Goal: Task Accomplishment & Management: Use online tool/utility

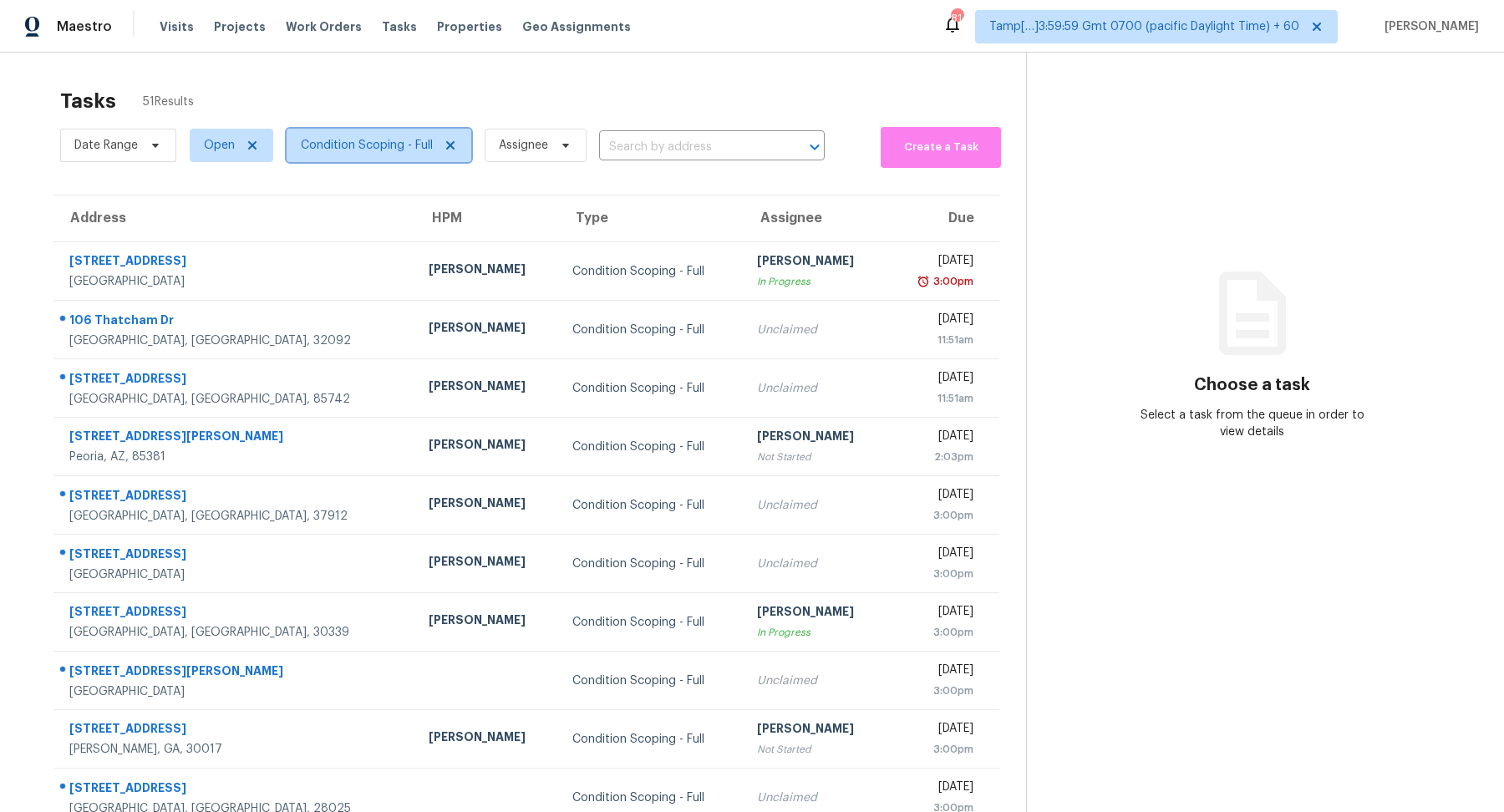
click at [398, 151] on span "Condition Scoping - Full" at bounding box center [367, 145] width 132 height 17
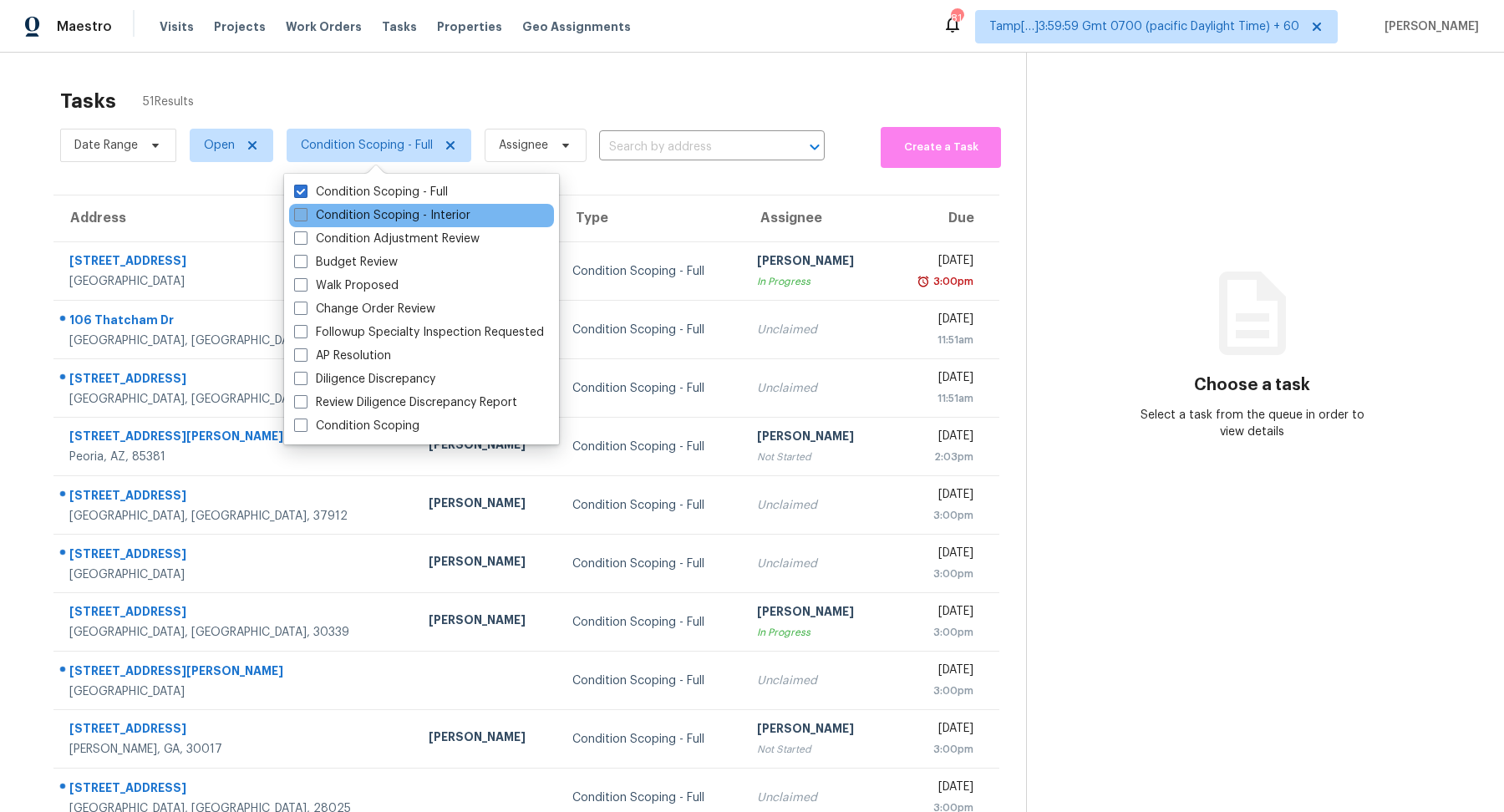
click at [401, 217] on label "Condition Scoping - Interior" at bounding box center [383, 215] width 177 height 17
click at [305, 217] on input "Condition Scoping - Interior" at bounding box center [299, 212] width 11 height 11
checkbox input "true"
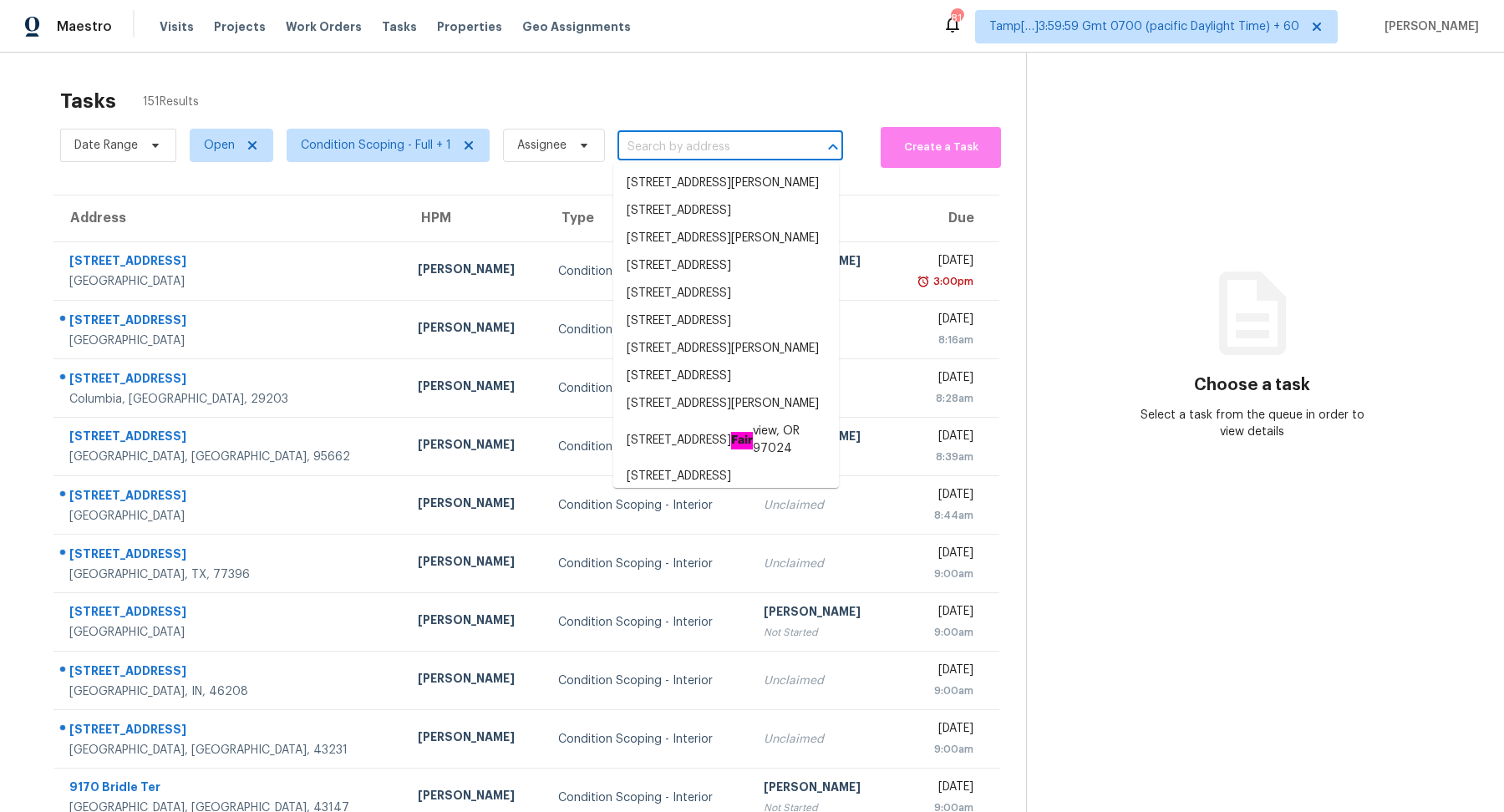
click at [696, 153] on input "text" at bounding box center [707, 147] width 179 height 26
paste input "[STREET_ADDRESS]"
type input "[STREET_ADDRESS]"
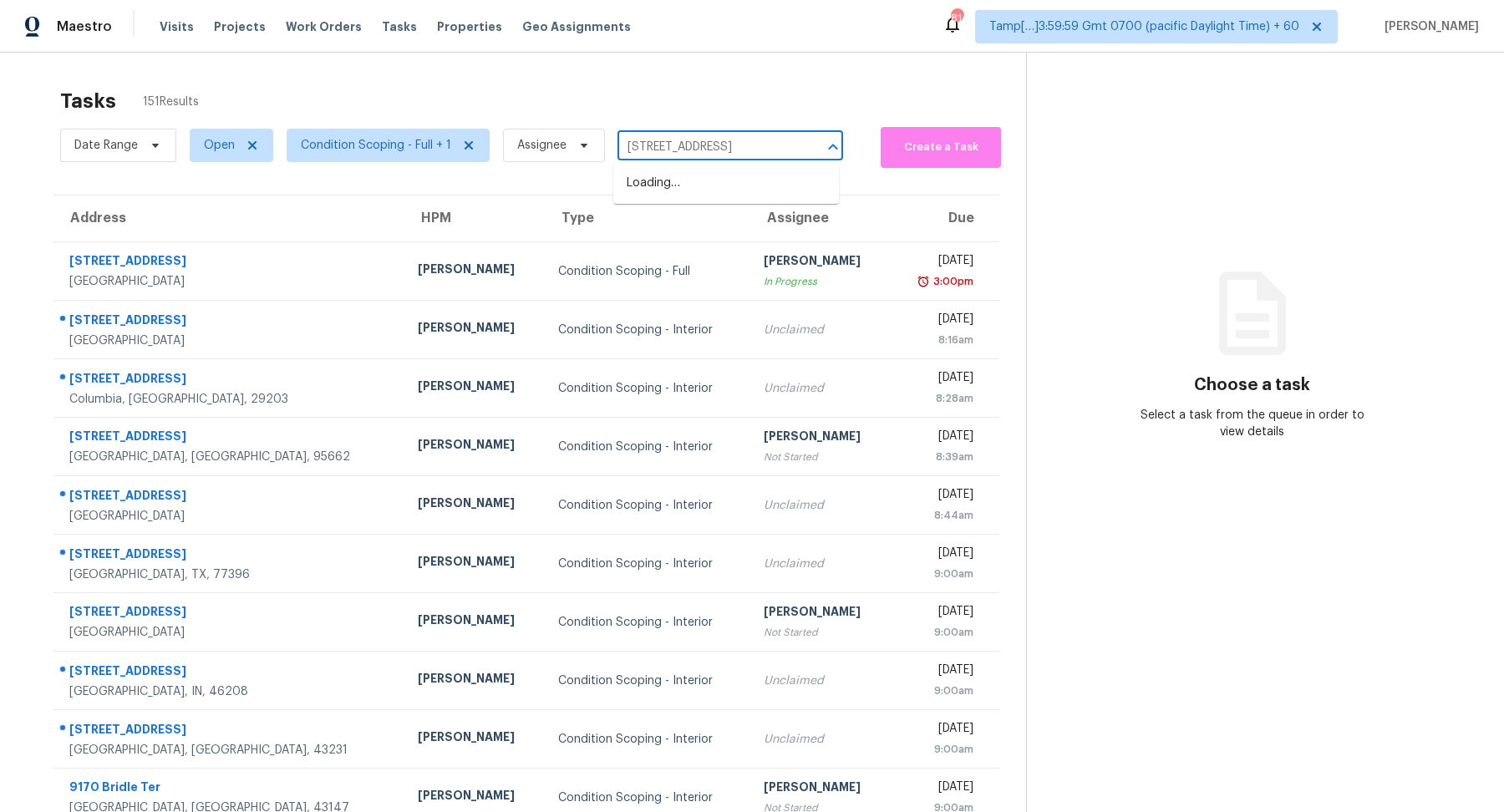
scroll to position [0, 39]
click at [731, 192] on li "[STREET_ADDRESS]" at bounding box center [726, 183] width 225 height 28
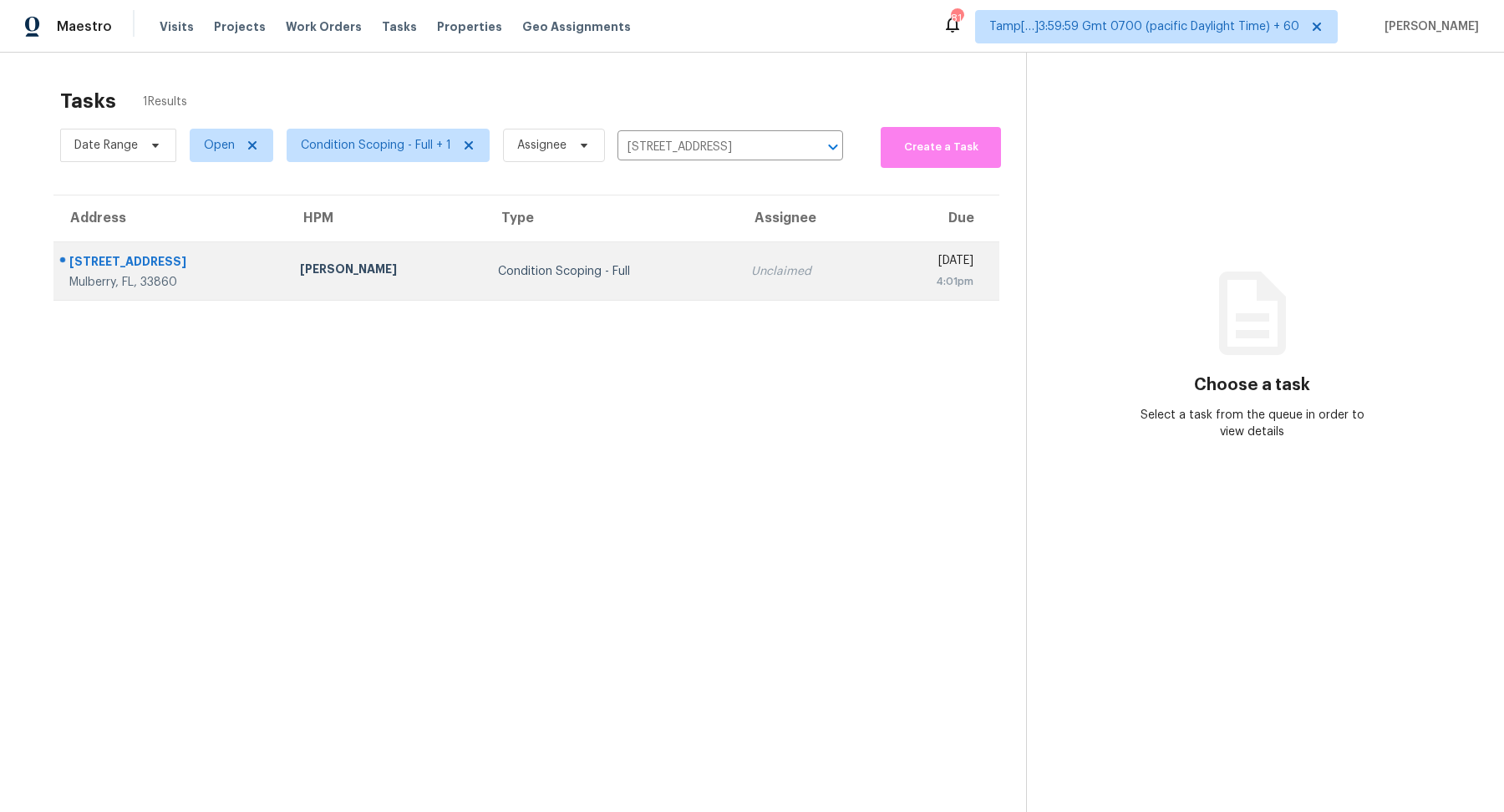
click at [738, 249] on td "Unclaimed" at bounding box center [807, 272] width 139 height 59
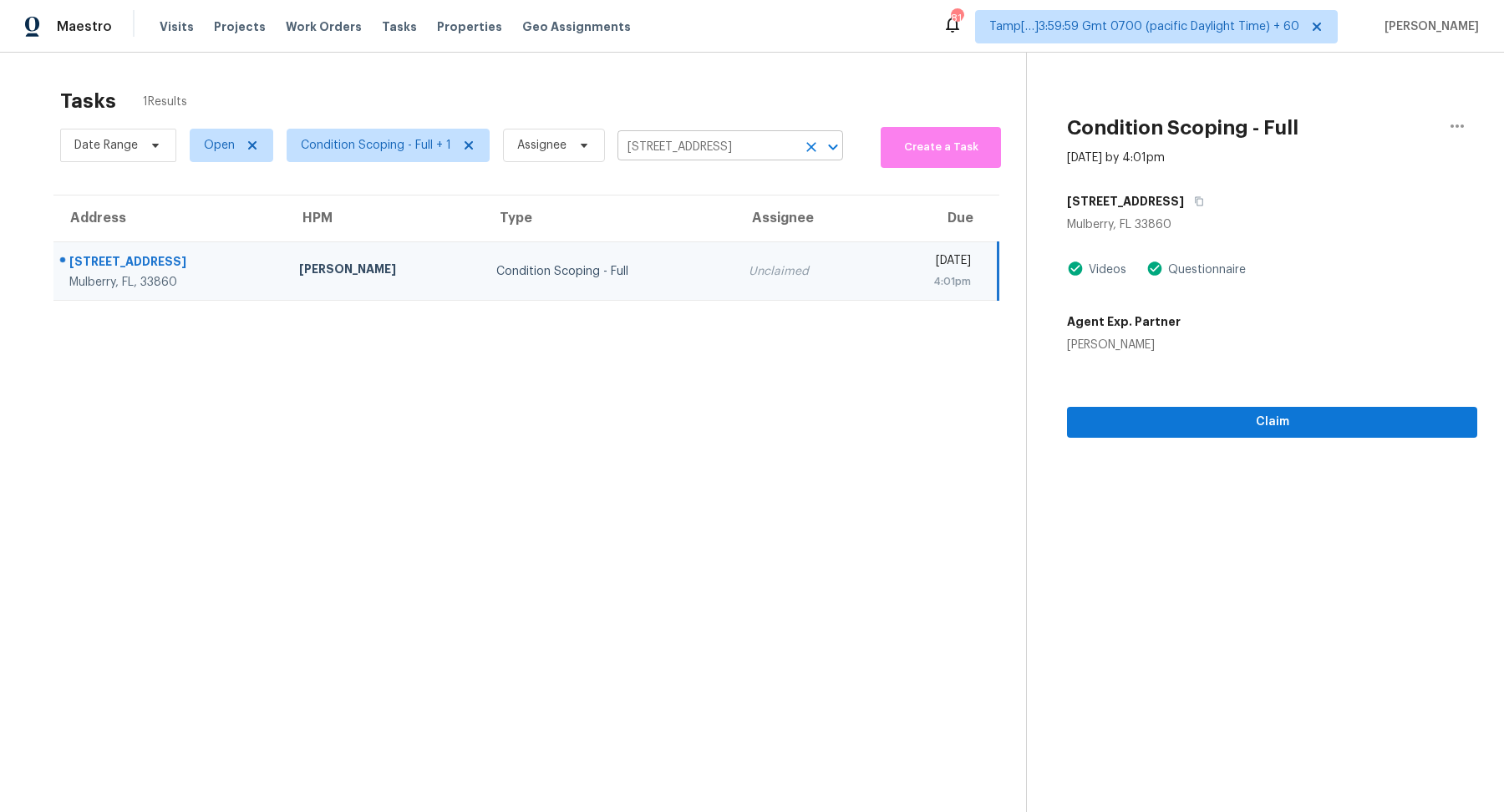
click at [712, 150] on input "[STREET_ADDRESS]" at bounding box center [707, 147] width 179 height 26
click at [805, 144] on icon "Clear" at bounding box center [811, 147] width 17 height 17
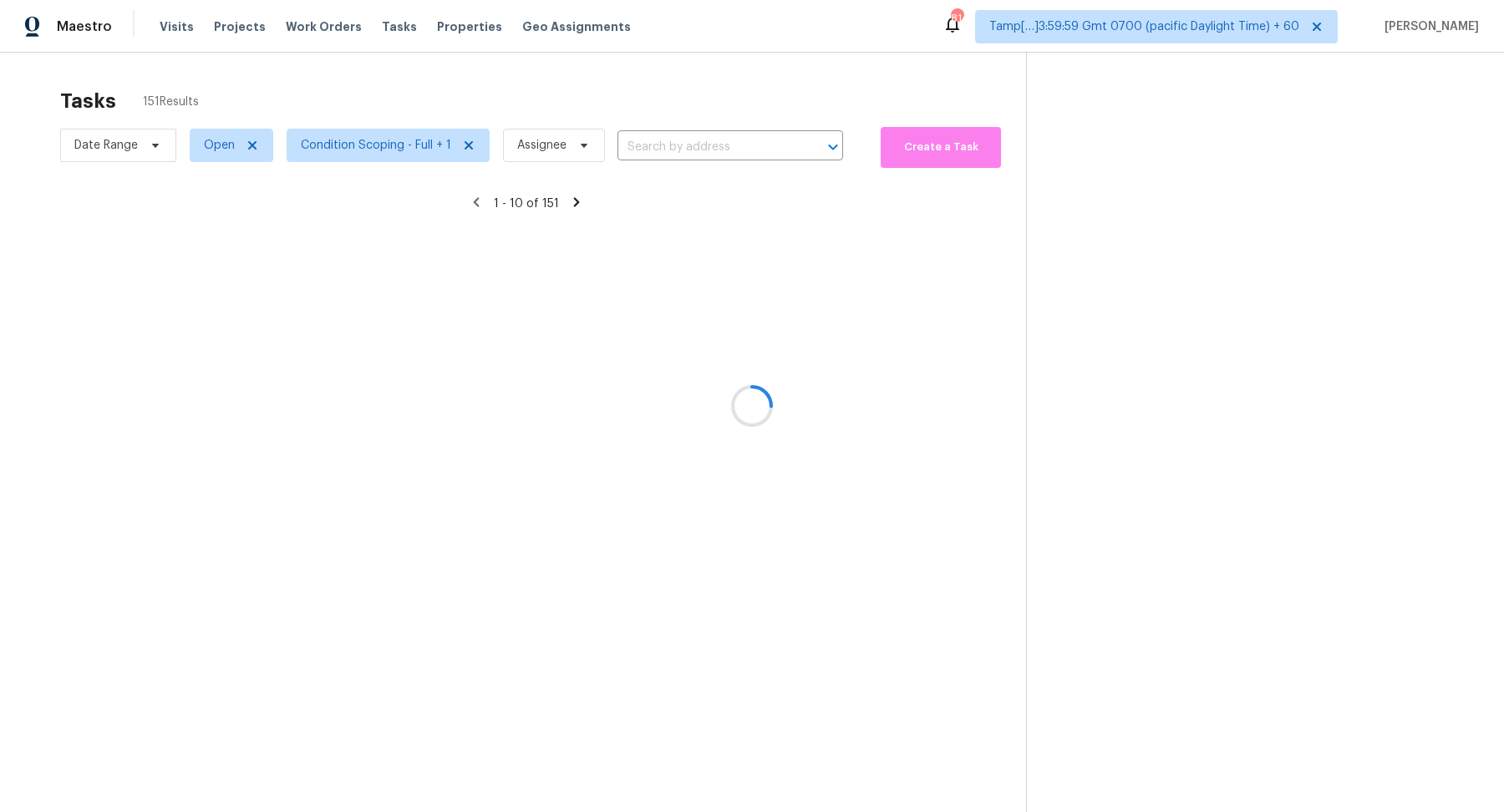
click at [309, 138] on div at bounding box center [752, 406] width 1504 height 812
click at [340, 140] on div at bounding box center [752, 406] width 1504 height 812
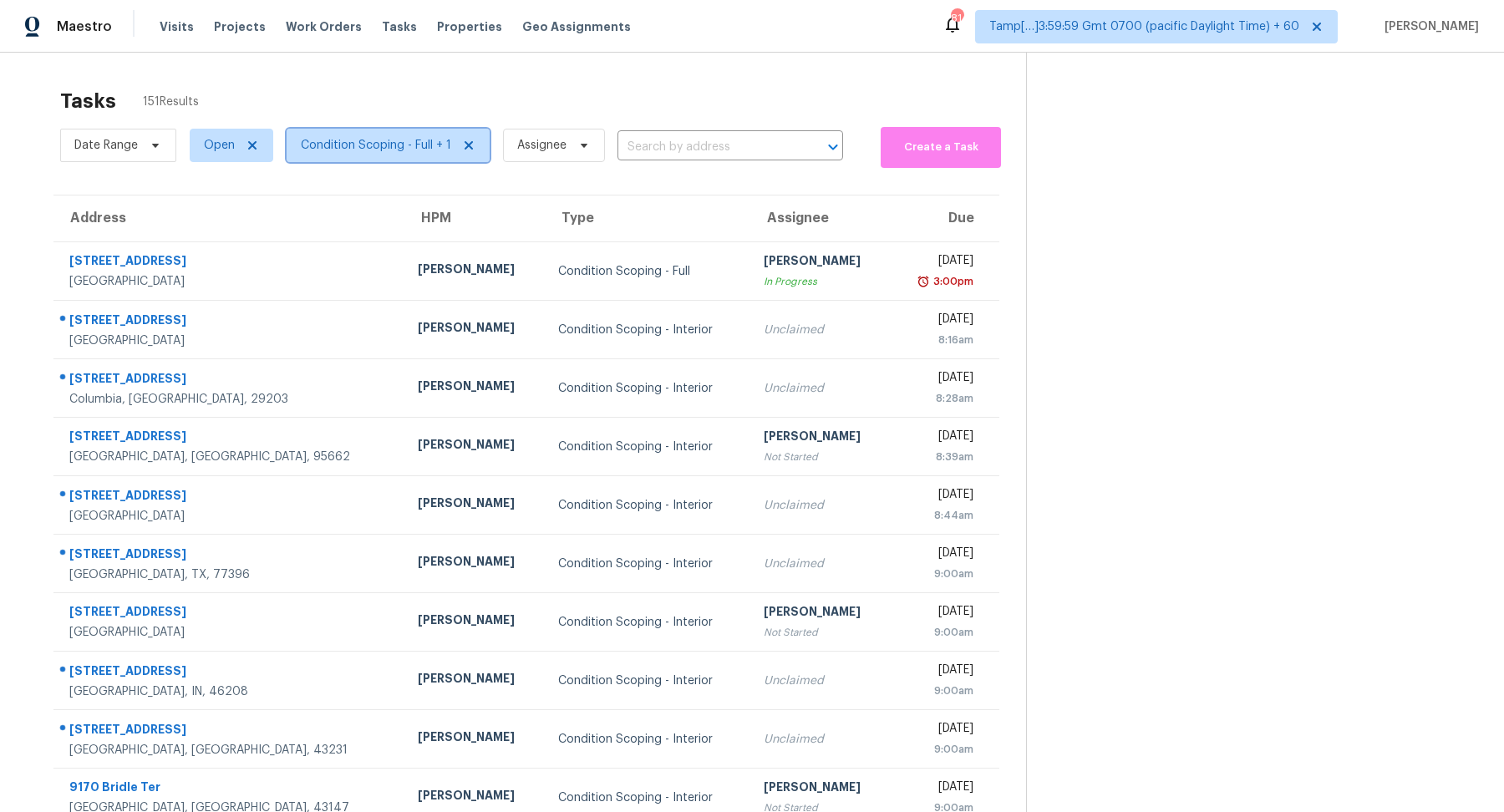
click at [340, 140] on span "Condition Scoping - Full + 1" at bounding box center [376, 145] width 150 height 17
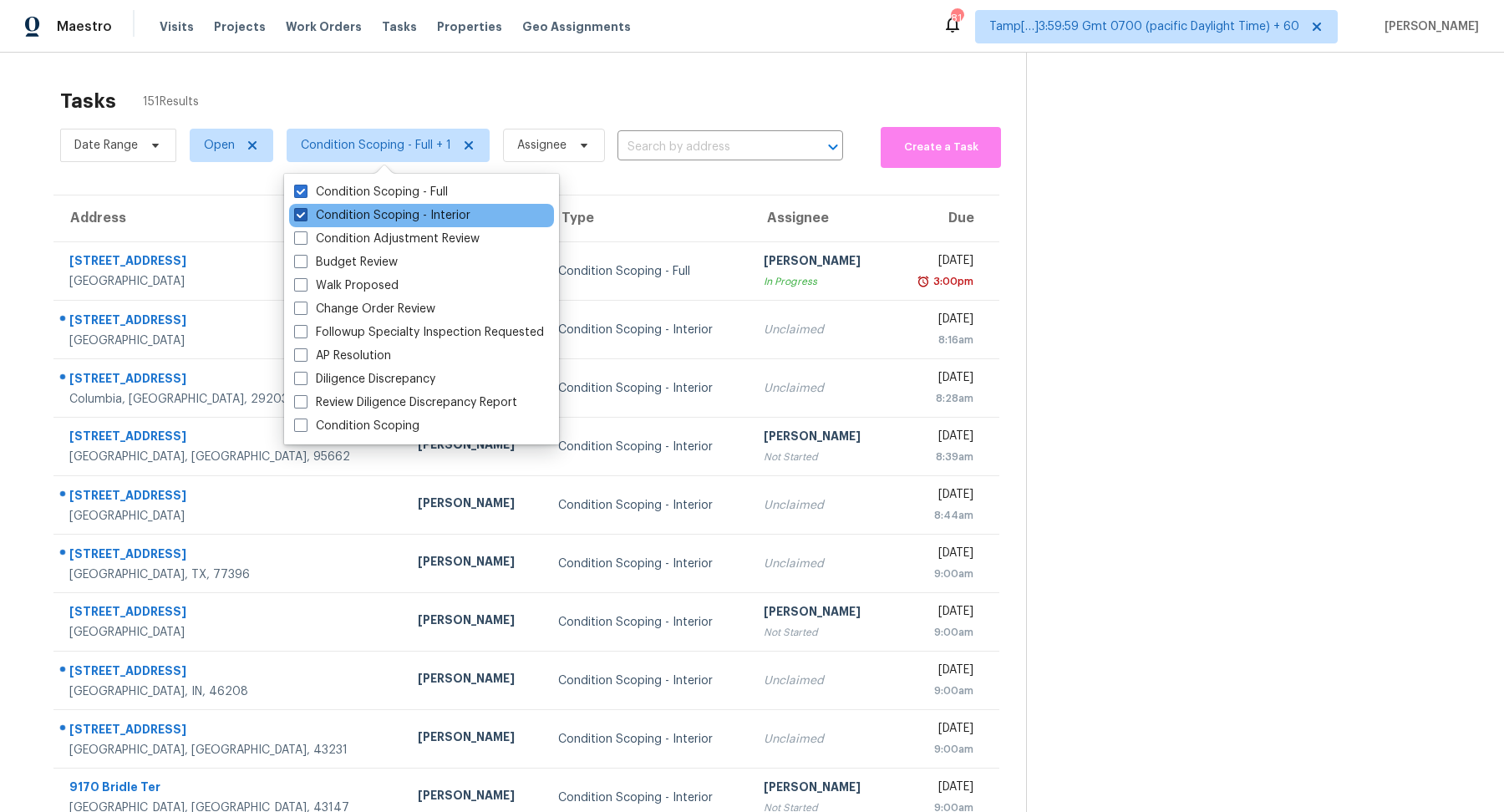
click at [363, 214] on label "Condition Scoping - Interior" at bounding box center [383, 215] width 177 height 17
click at [305, 214] on input "Condition Scoping - Interior" at bounding box center [299, 212] width 11 height 11
checkbox input "false"
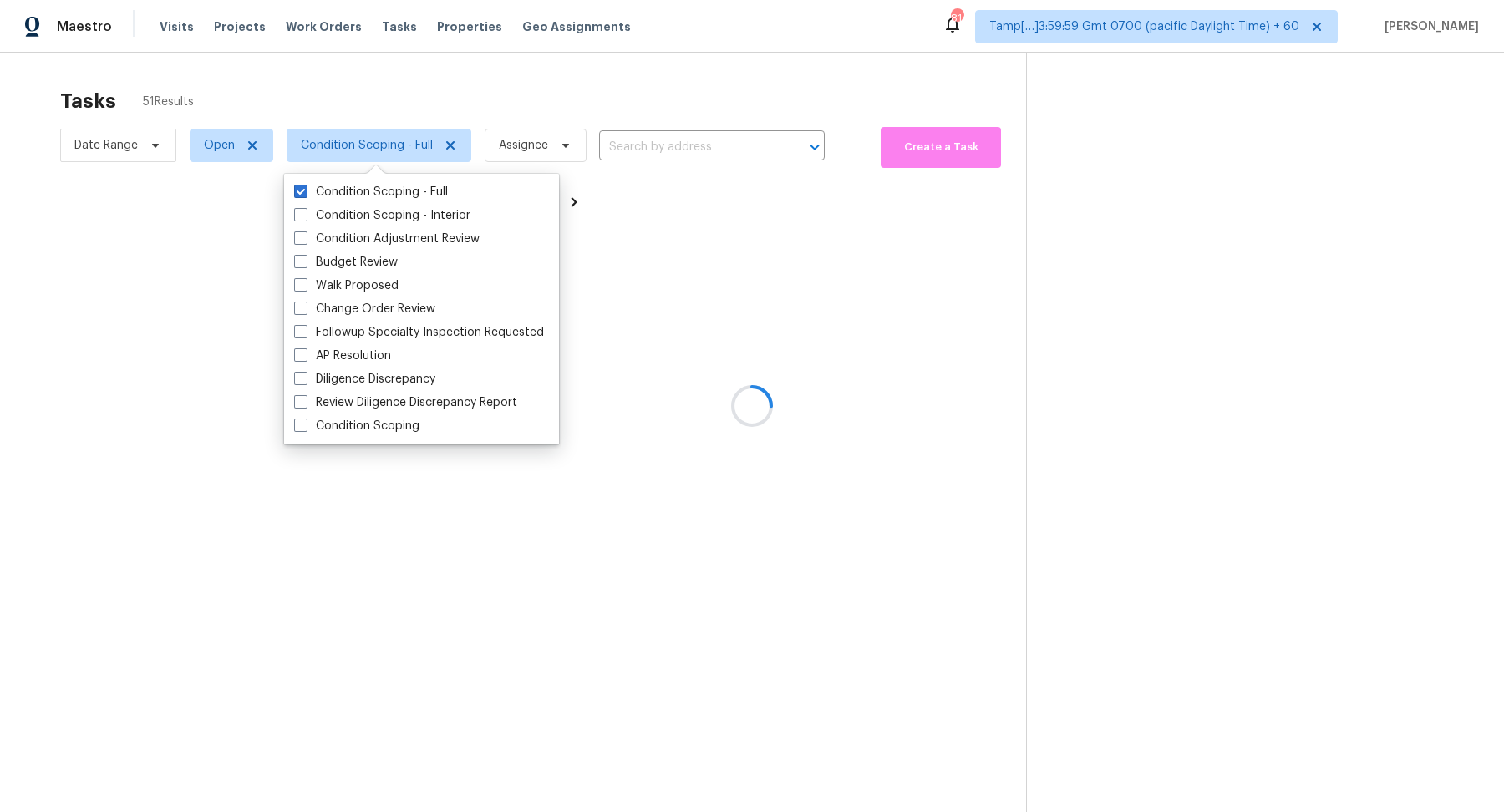
click at [599, 119] on div at bounding box center [752, 406] width 1504 height 812
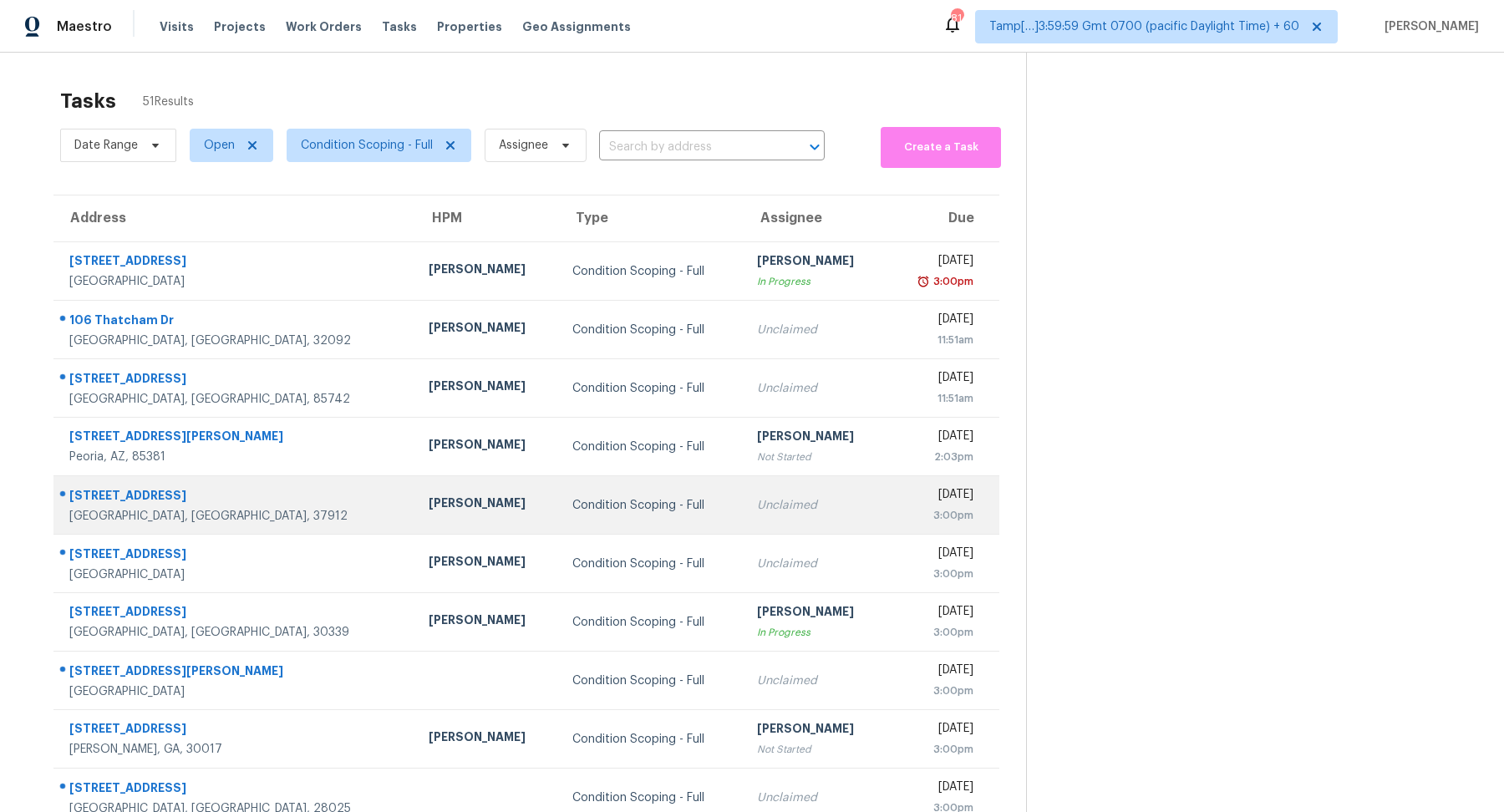
scroll to position [58, 0]
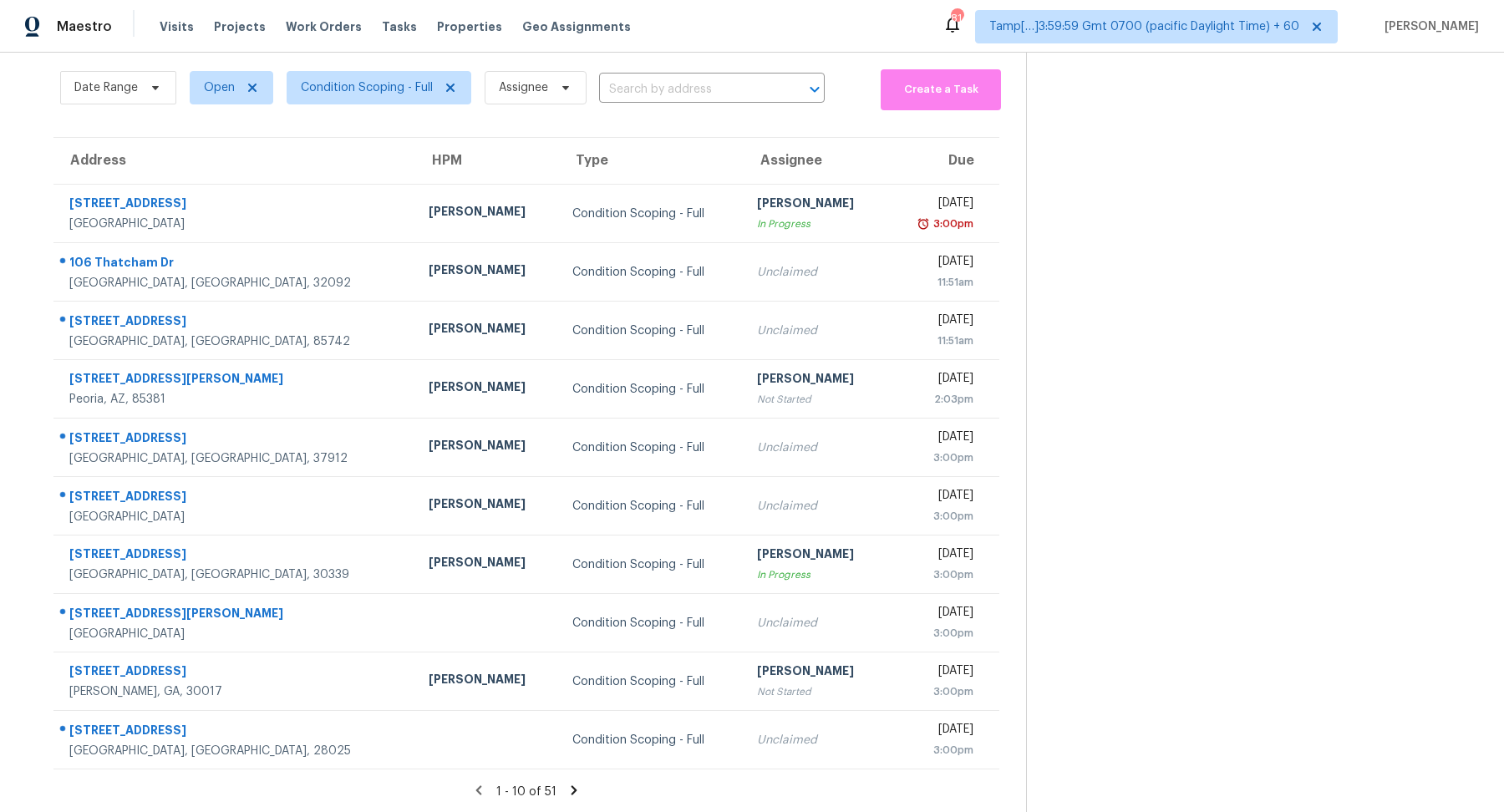
click at [572, 795] on icon at bounding box center [574, 790] width 15 height 15
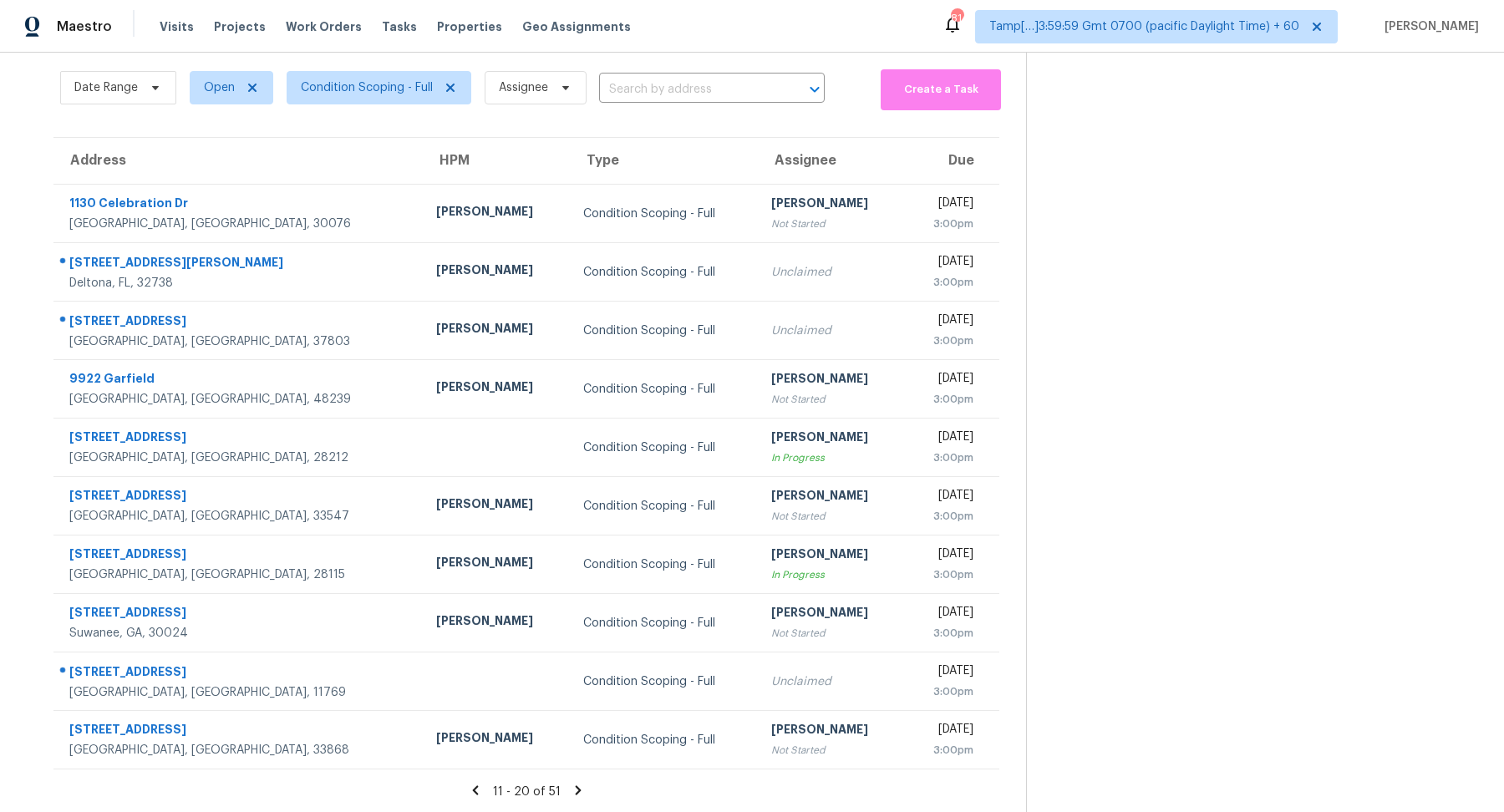
click at [575, 785] on icon at bounding box center [578, 789] width 6 height 9
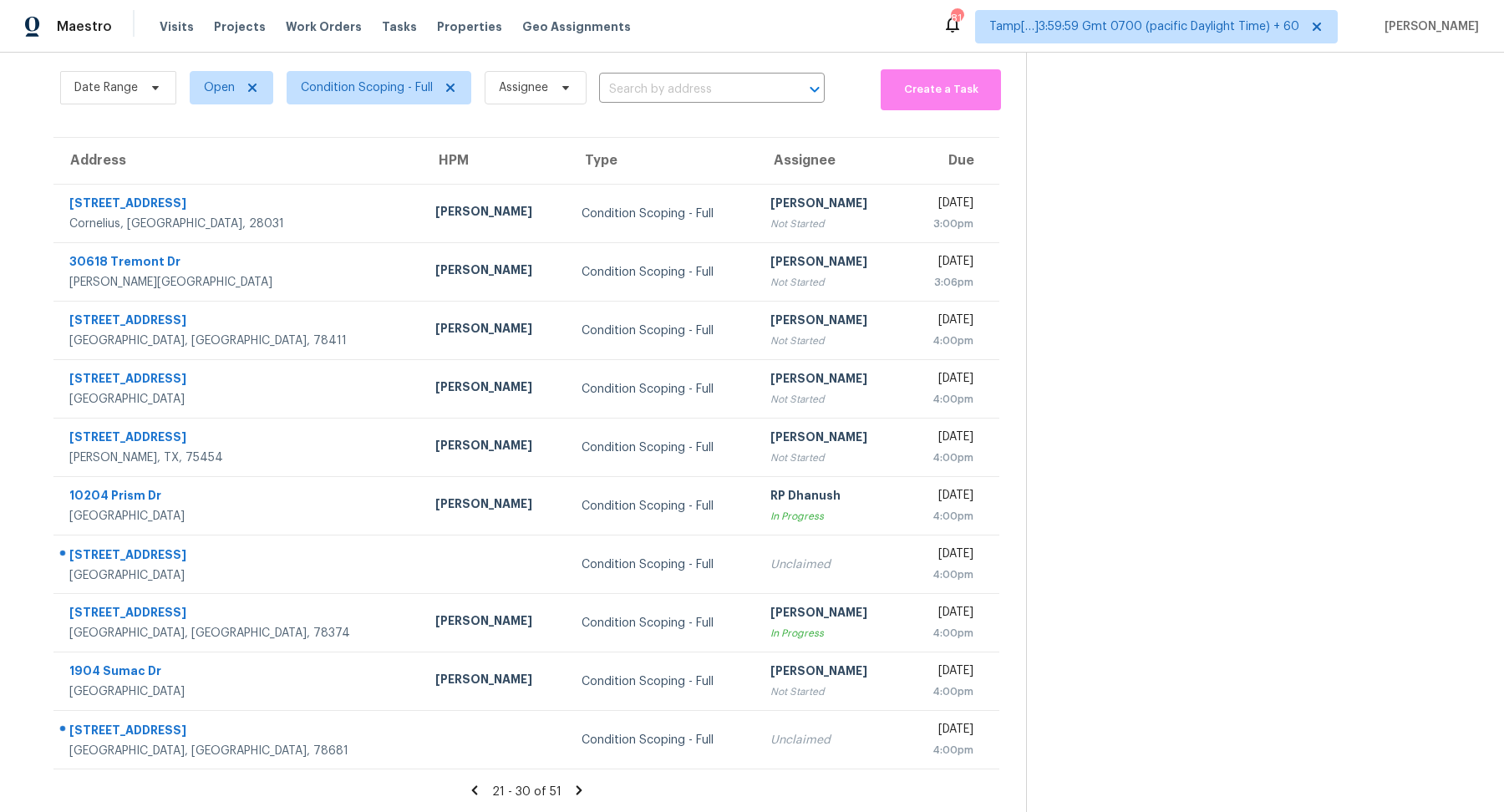
click at [573, 786] on icon at bounding box center [579, 790] width 15 height 15
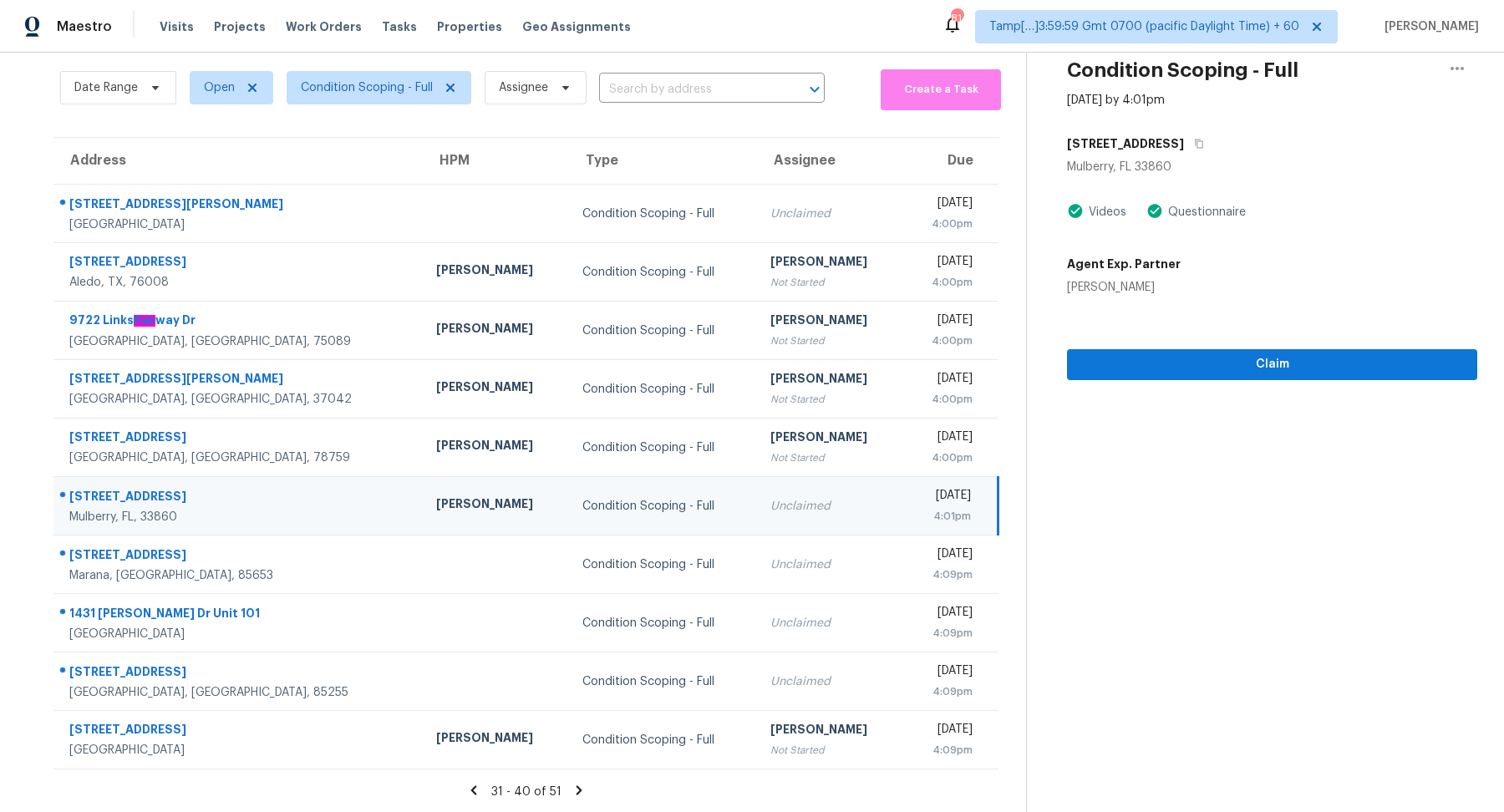
click at [757, 519] on td "Unclaimed" at bounding box center [830, 507] width 146 height 59
